Goal: Use online tool/utility: Utilize a website feature to perform a specific function

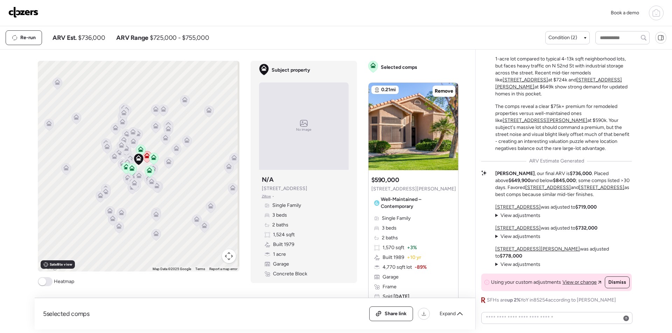
click at [28, 14] on img at bounding box center [23, 12] width 30 height 11
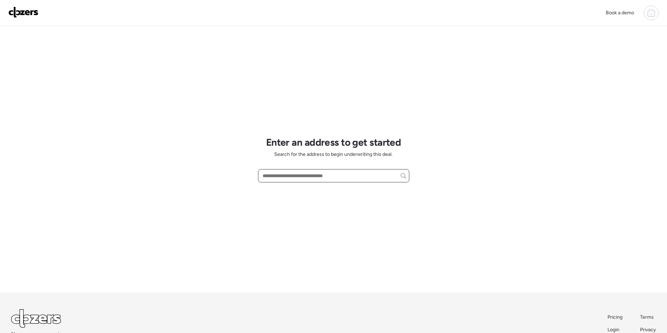
click at [300, 178] on input "text" at bounding box center [333, 176] width 145 height 10
paste input "**********"
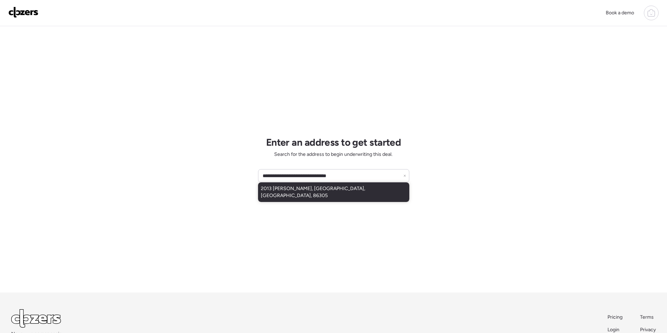
click at [287, 188] on span "2013 [PERSON_NAME], [GEOGRAPHIC_DATA], [GEOGRAPHIC_DATA], 86305" at bounding box center [334, 192] width 146 height 14
type input "**********"
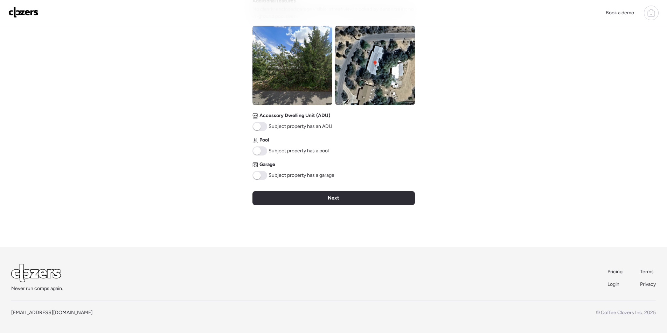
scroll to position [255, 0]
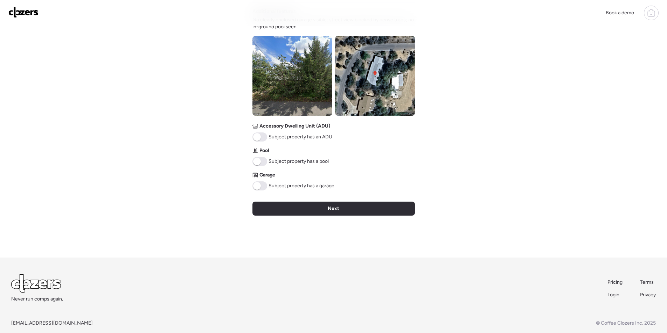
click at [263, 187] on span at bounding box center [259, 186] width 15 height 9
click at [306, 209] on div "Next" at bounding box center [333, 209] width 162 height 14
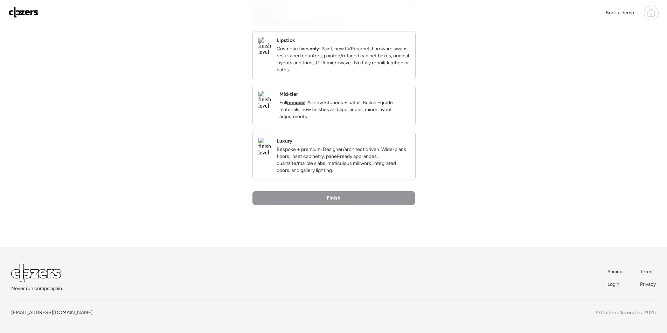
scroll to position [0, 0]
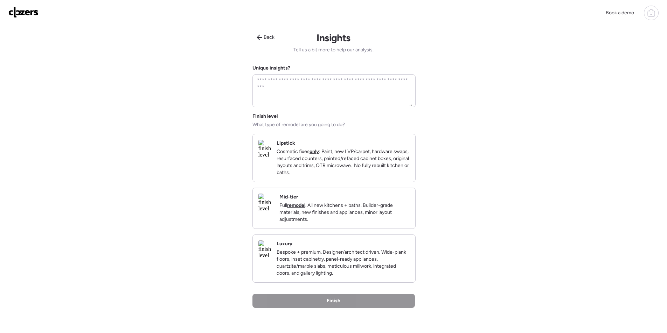
drag, startPoint x: 372, startPoint y: 198, endPoint x: 382, endPoint y: 204, distance: 11.9
click at [374, 199] on div "Mid-tier Full remodel . All new kitchens + baths. Builder-grade materials, new …" at bounding box center [334, 208] width 162 height 41
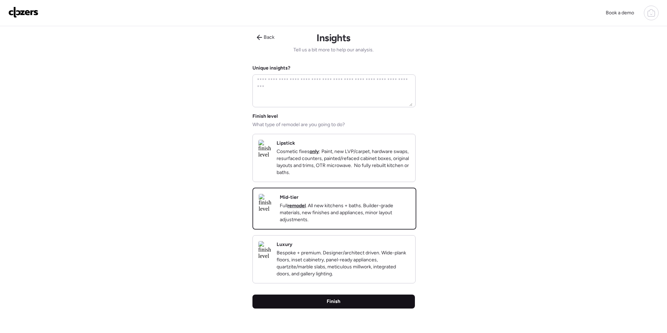
click at [348, 308] on div "Finish" at bounding box center [333, 302] width 162 height 14
